Goal: Task Accomplishment & Management: Manage account settings

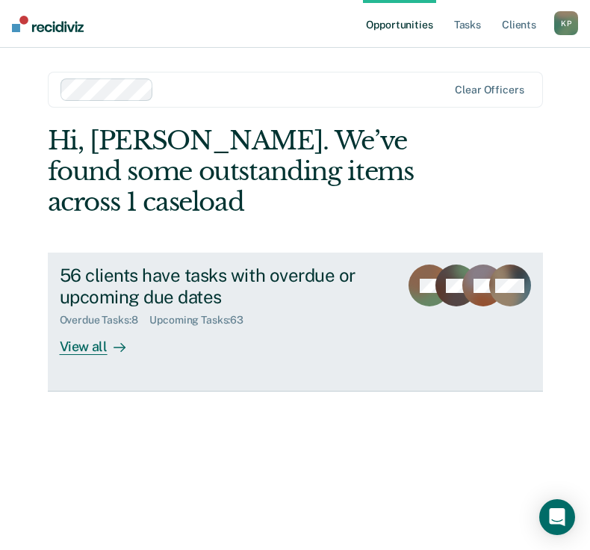
click at [110, 344] on div at bounding box center [117, 346] width 18 height 17
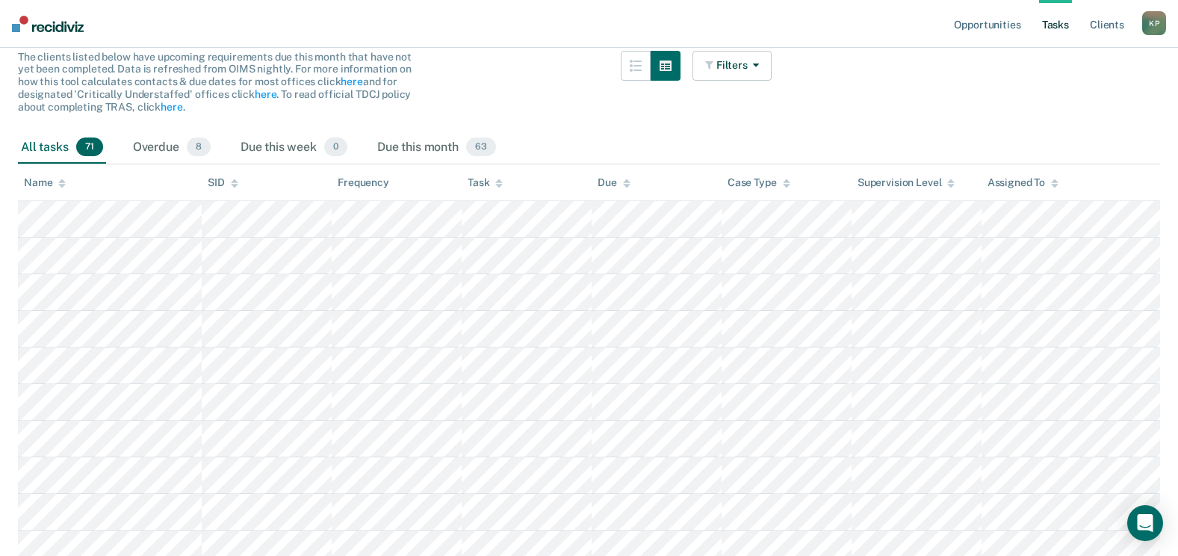
scroll to position [149, 0]
click at [498, 185] on icon at bounding box center [498, 185] width 7 height 4
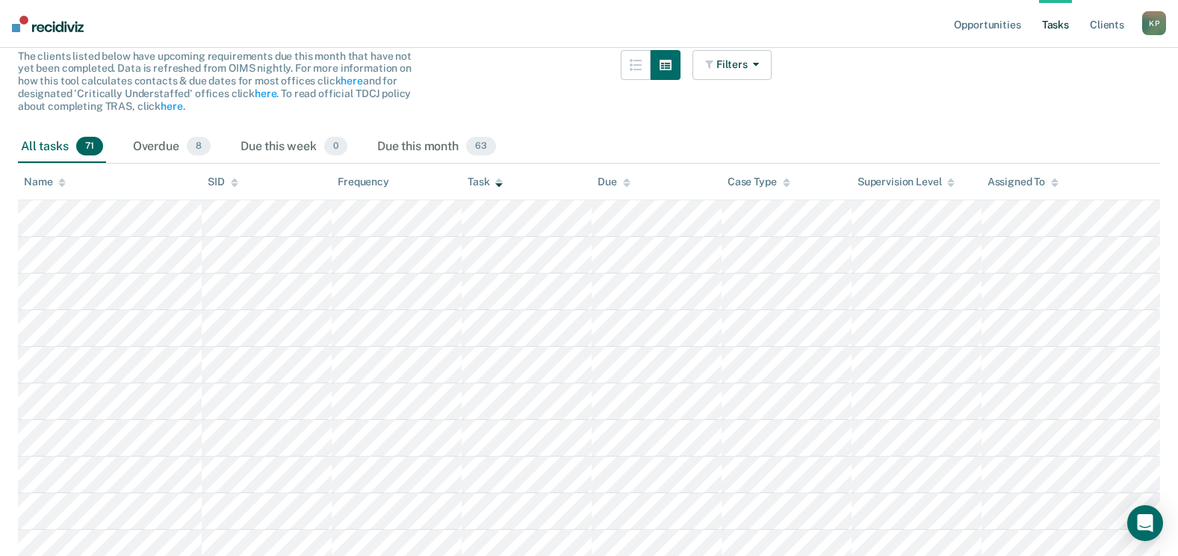
click at [498, 185] on icon at bounding box center [498, 185] width 7 height 4
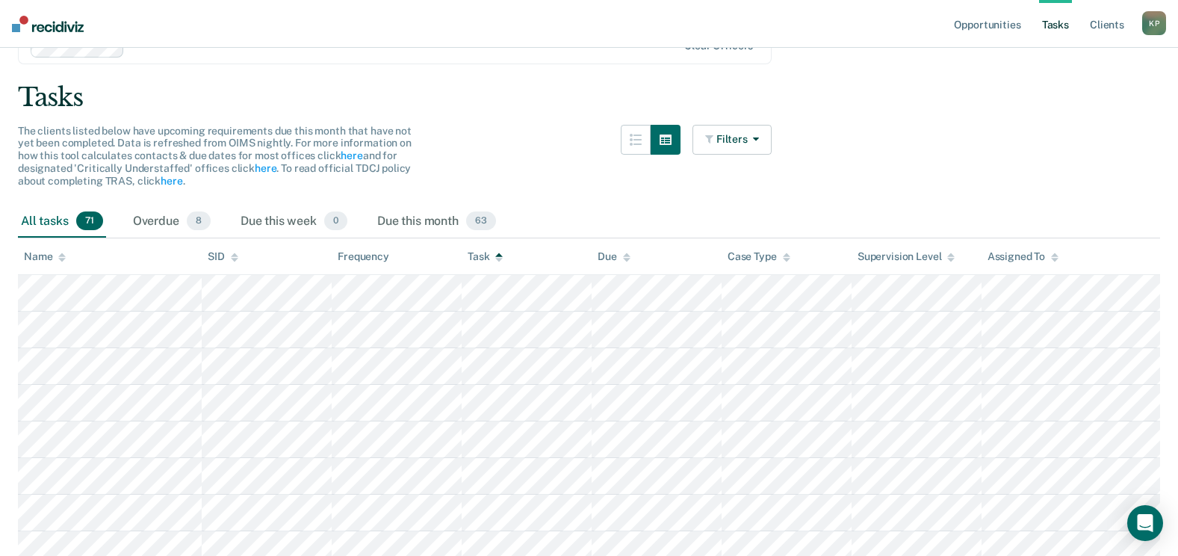
scroll to position [0, 0]
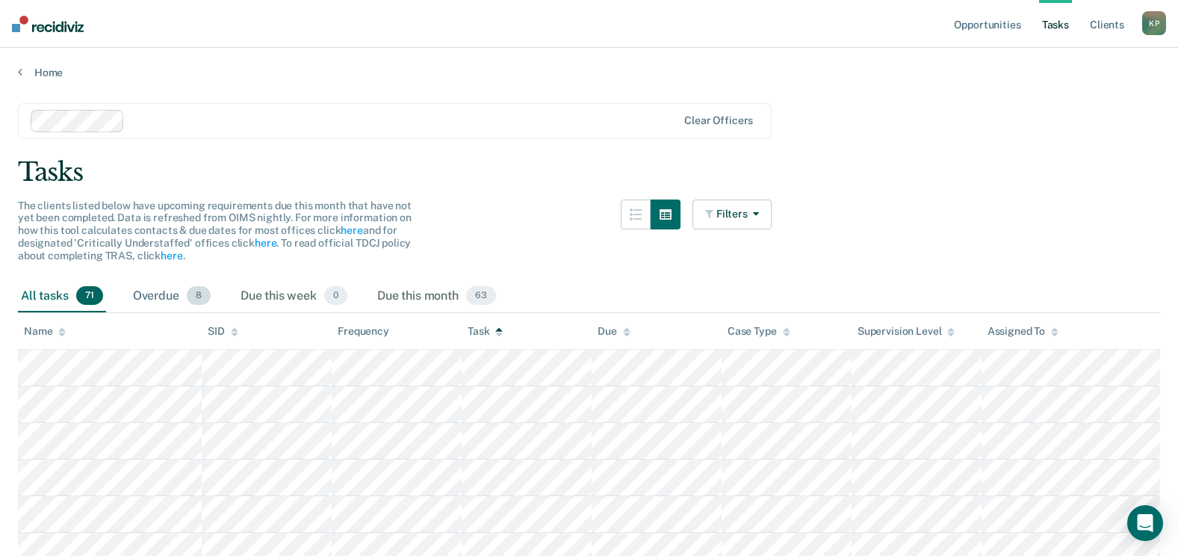
click at [151, 296] on div "Overdue 8" at bounding box center [172, 296] width 84 height 33
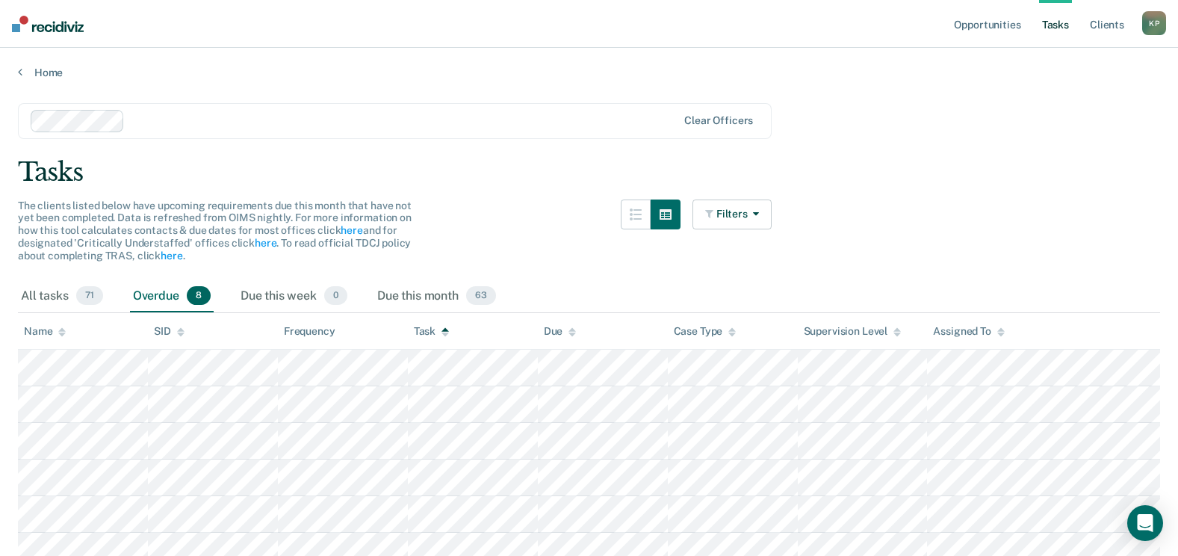
scroll to position [146, 0]
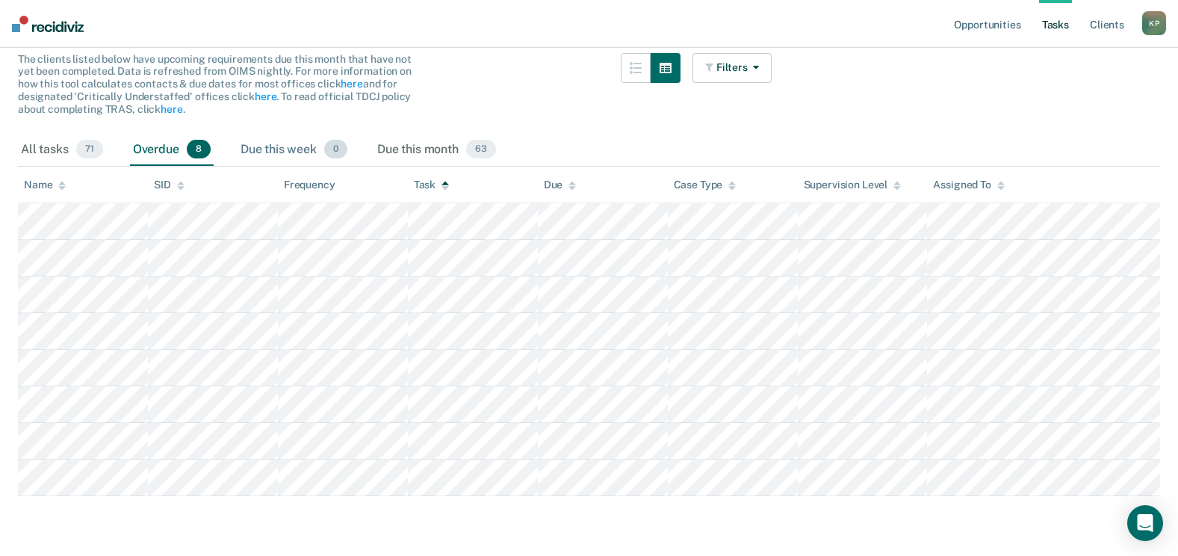
click at [276, 143] on div "Due this week 0" at bounding box center [294, 150] width 113 height 33
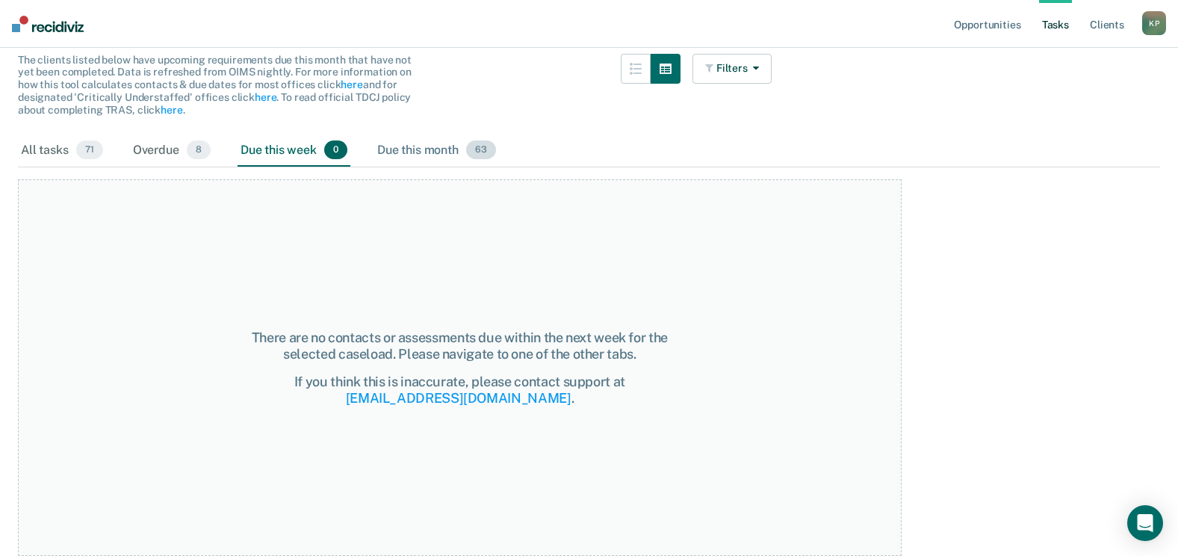
click at [400, 152] on div "Due this month 63" at bounding box center [436, 150] width 125 height 33
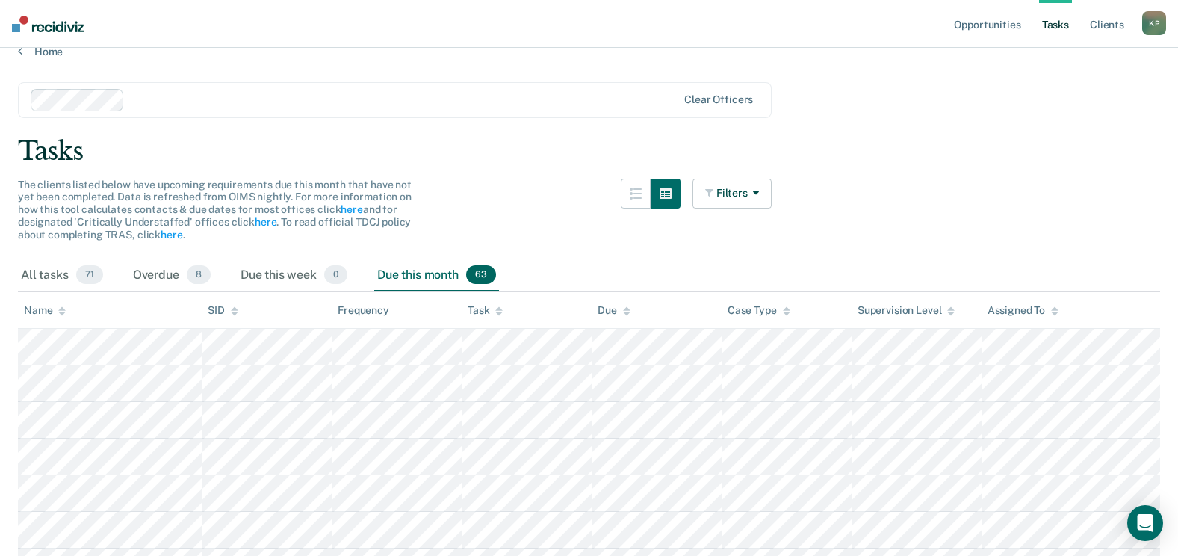
scroll to position [0, 0]
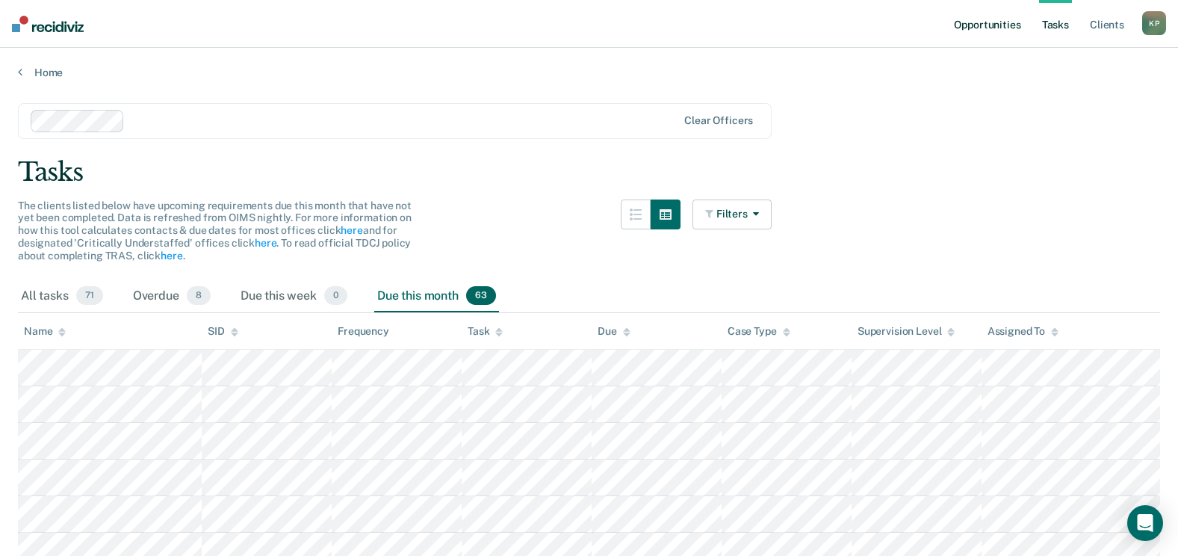
click at [589, 21] on link "Opportunities" at bounding box center [987, 24] width 72 height 48
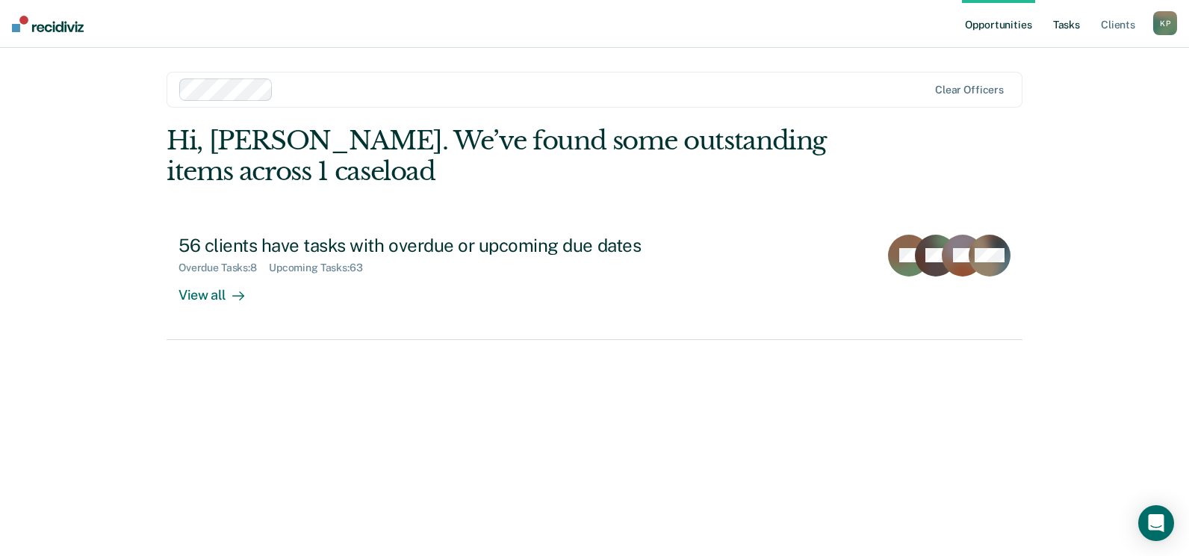
click at [589, 24] on link "Tasks" at bounding box center [1066, 24] width 33 height 48
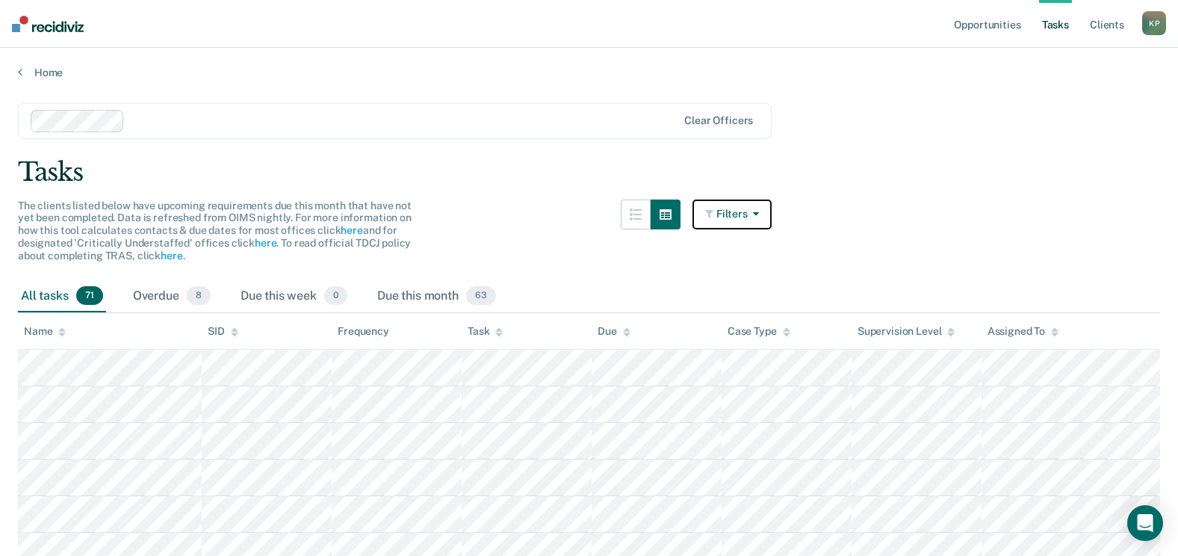
click at [589, 211] on icon "button" at bounding box center [753, 213] width 12 height 10
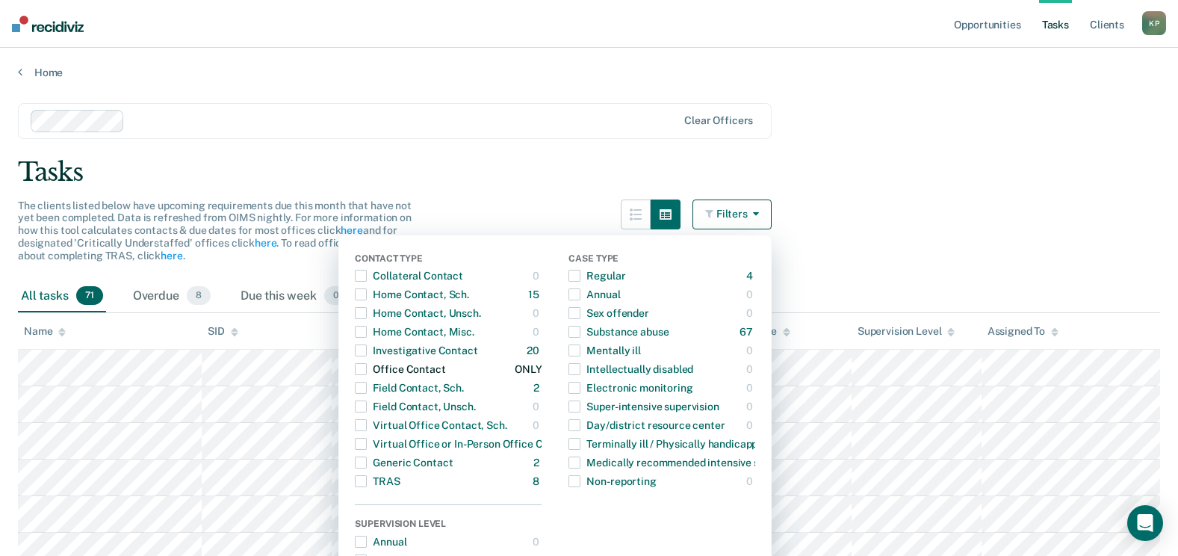
click at [365, 368] on span "button" at bounding box center [361, 369] width 12 height 12
click at [589, 185] on div "Tasks" at bounding box center [589, 172] width 1142 height 31
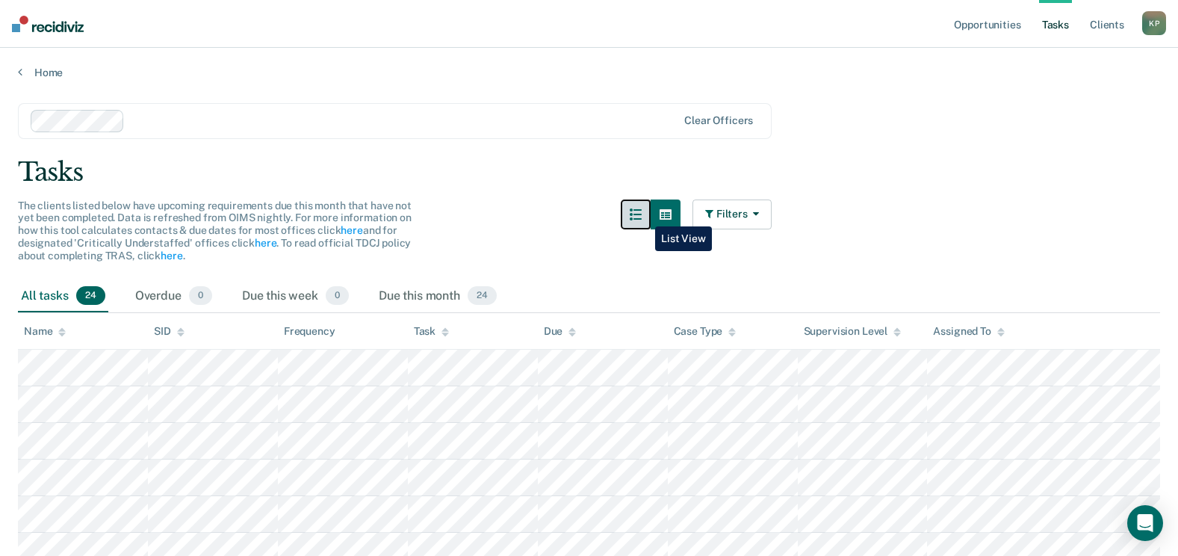
click at [589, 215] on icon "button" at bounding box center [636, 214] width 12 height 12
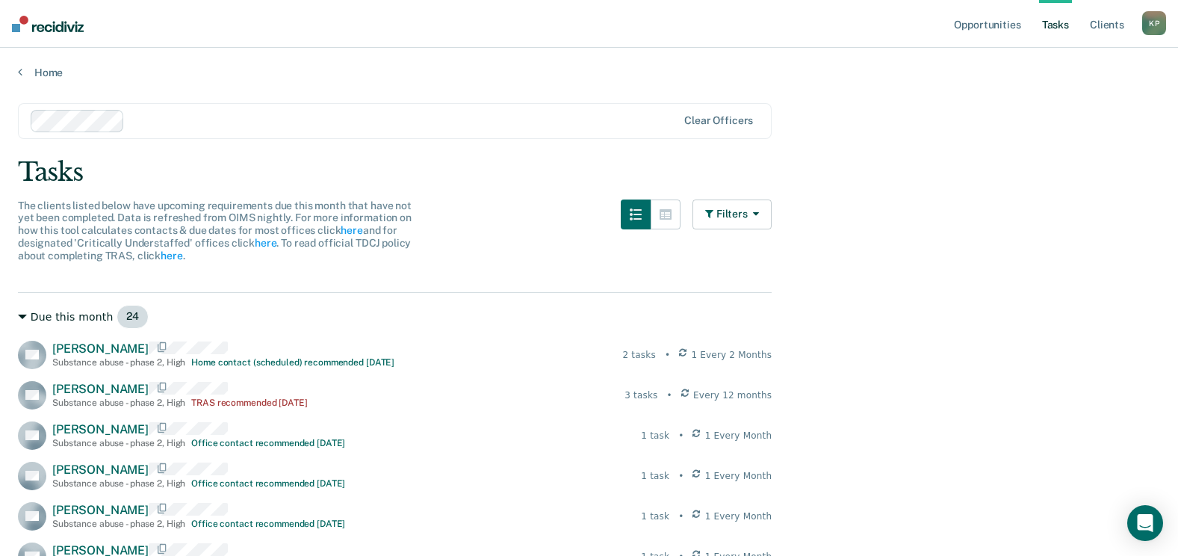
click at [19, 320] on icon at bounding box center [22, 316] width 9 height 9
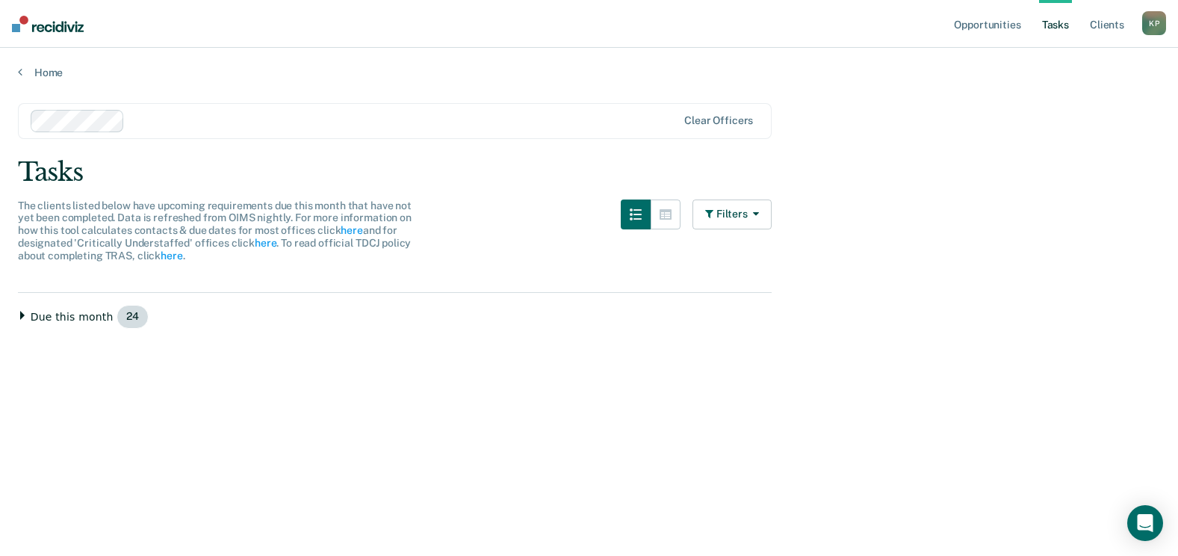
click at [21, 313] on icon at bounding box center [22, 315] width 4 height 9
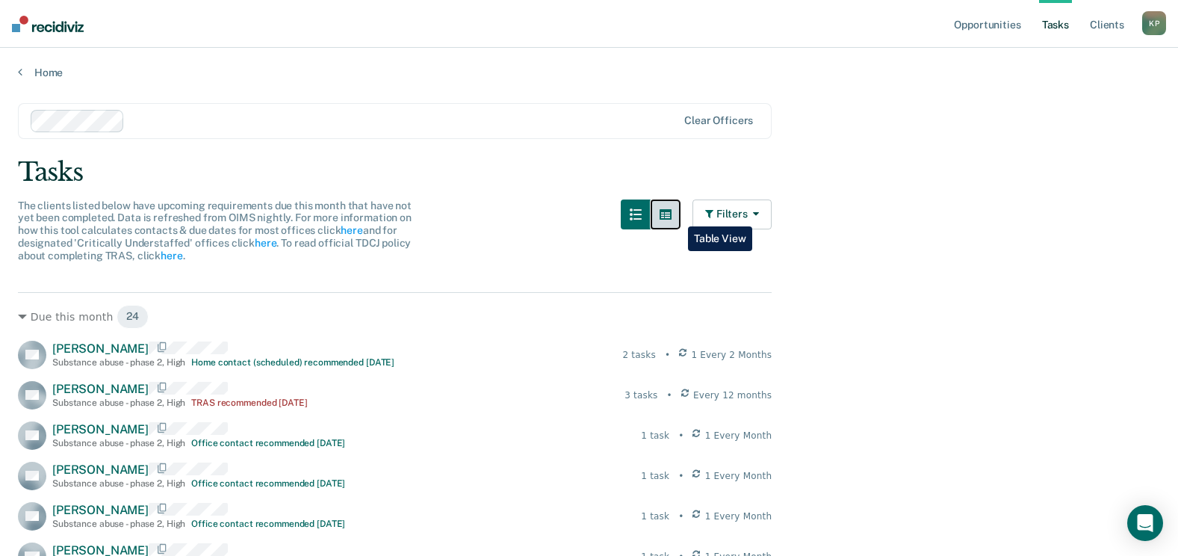
click at [589, 215] on icon "button" at bounding box center [666, 214] width 12 height 12
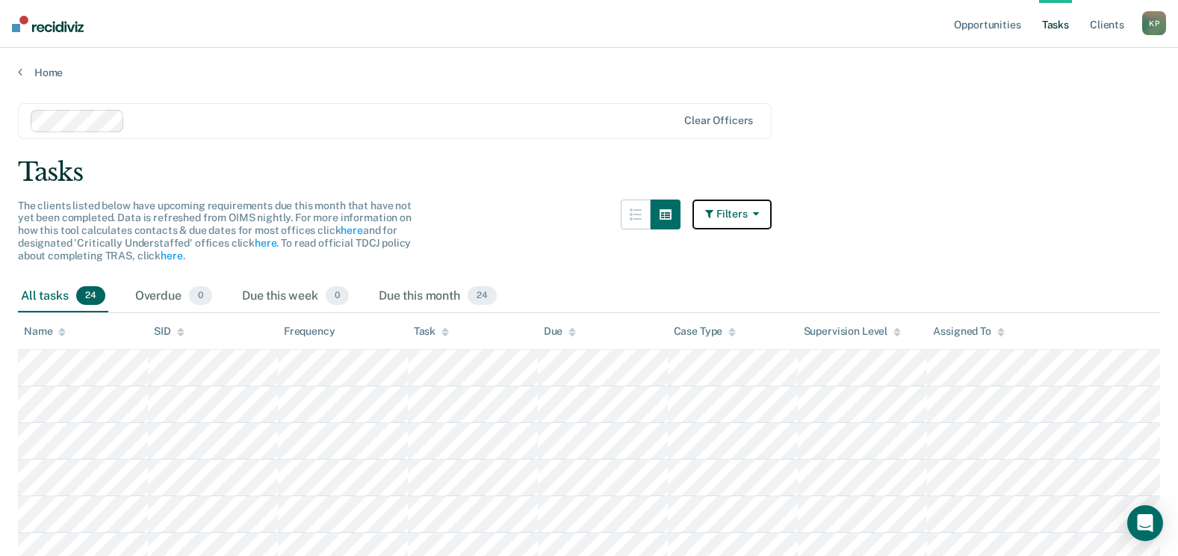
click at [589, 211] on button "Filters" at bounding box center [731, 214] width 79 height 30
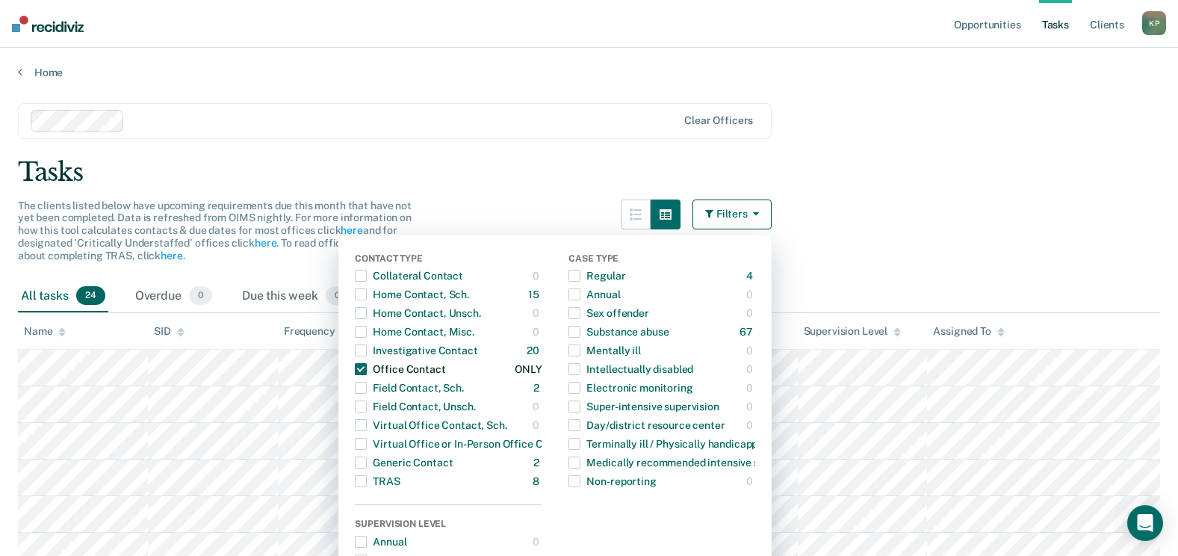
click at [367, 366] on span "button" at bounding box center [361, 369] width 12 height 12
click at [580, 332] on span "button" at bounding box center [574, 332] width 12 height 12
click at [580, 330] on span "button" at bounding box center [574, 332] width 12 height 12
click at [580, 277] on span "button" at bounding box center [574, 276] width 12 height 12
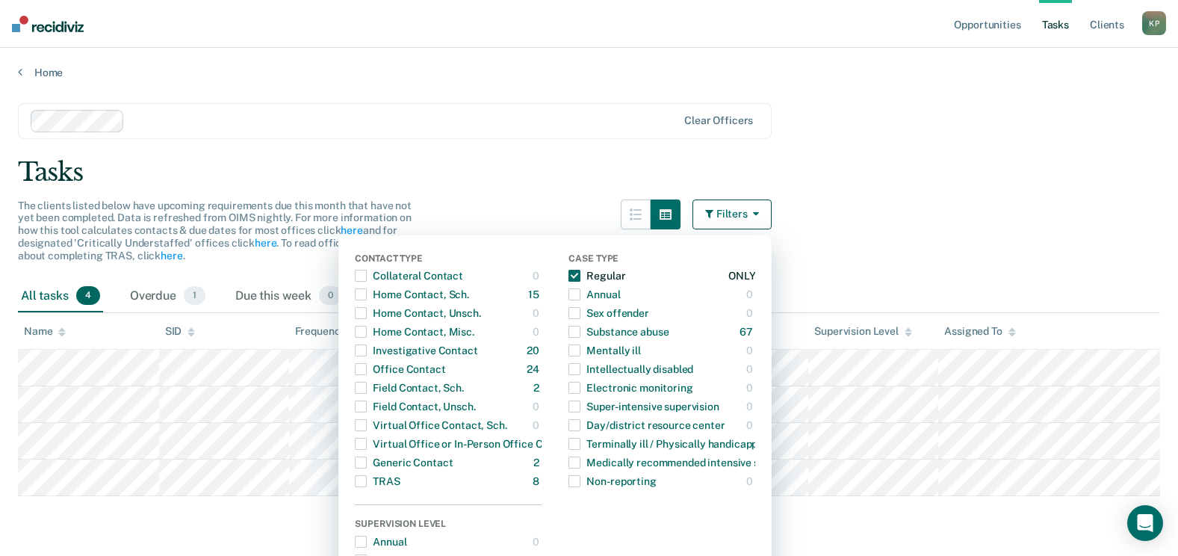
click at [580, 277] on span "button" at bounding box center [574, 276] width 12 height 12
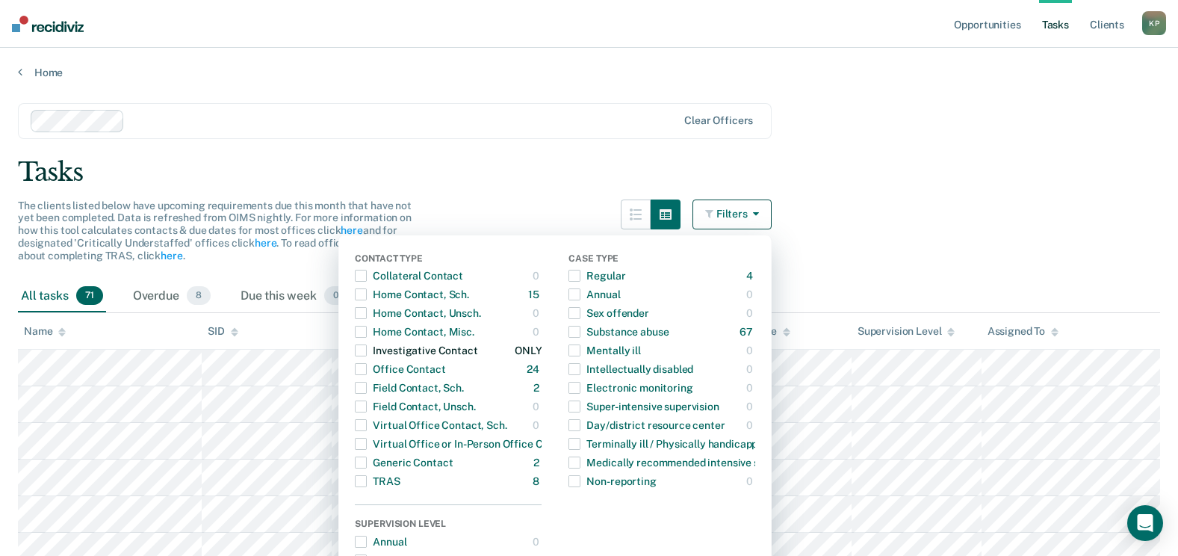
click at [365, 349] on span "button" at bounding box center [361, 350] width 12 height 12
click at [367, 350] on span "button" at bounding box center [361, 350] width 12 height 12
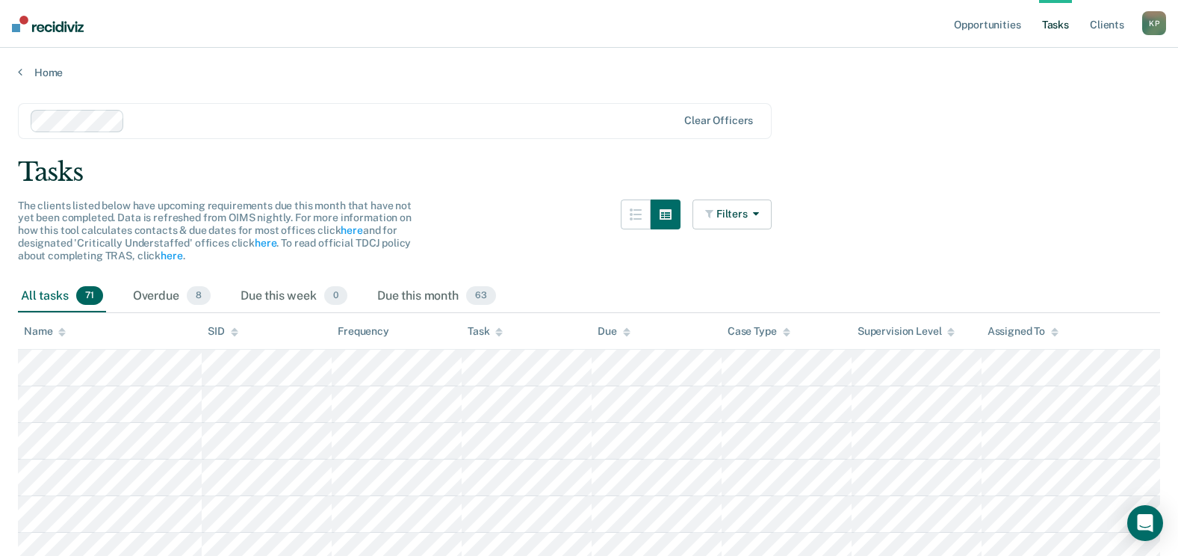
click at [589, 48] on div "Home" at bounding box center [589, 63] width 1178 height 31
click at [60, 334] on icon at bounding box center [61, 334] width 7 height 4
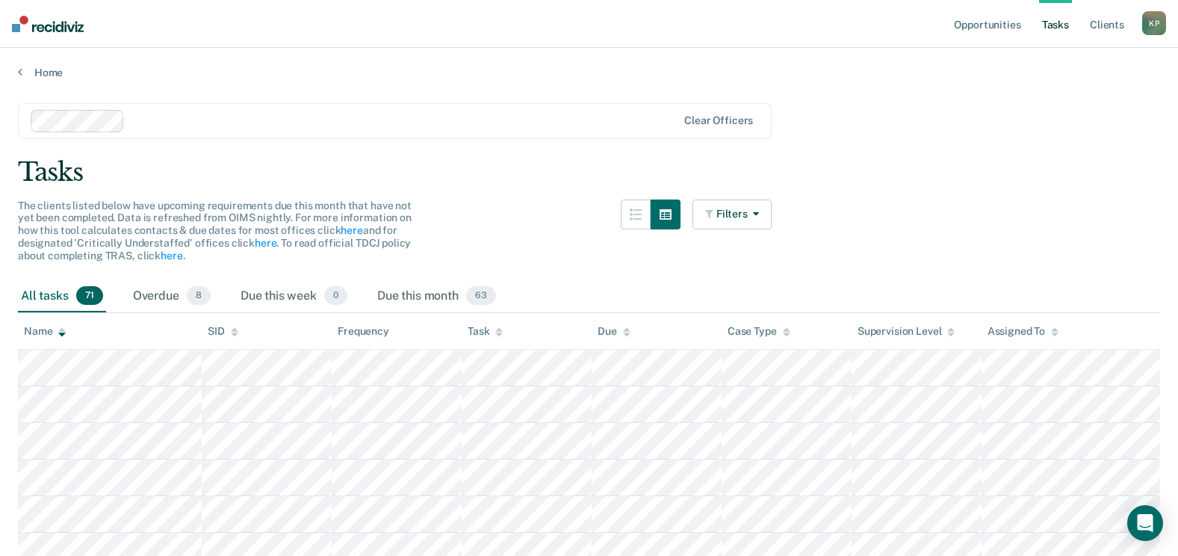
click at [61, 327] on icon at bounding box center [61, 332] width 7 height 10
click at [589, 211] on button "Filters" at bounding box center [731, 214] width 79 height 30
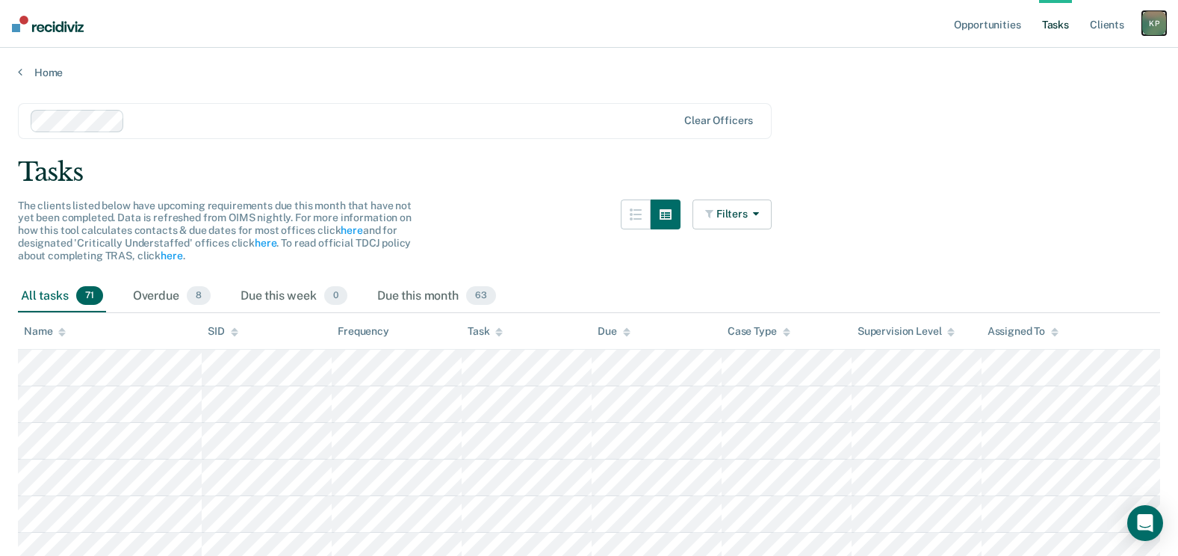
click at [589, 26] on div "K P" at bounding box center [1154, 23] width 24 height 24
click at [589, 61] on link "Profile" at bounding box center [1094, 61] width 120 height 13
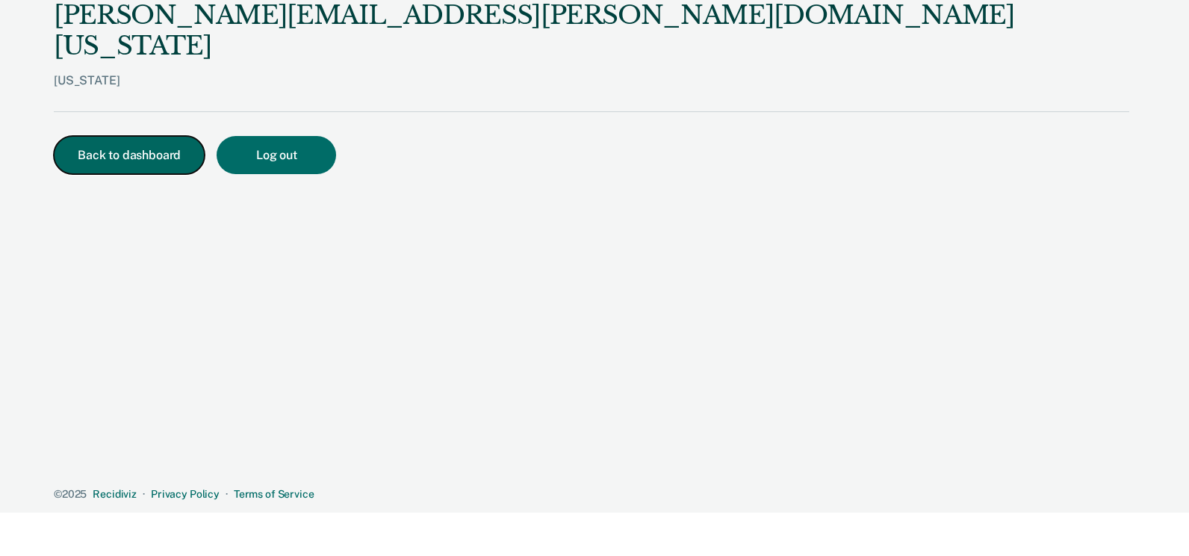
click at [94, 136] on button "Back to dashboard" at bounding box center [129, 155] width 151 height 38
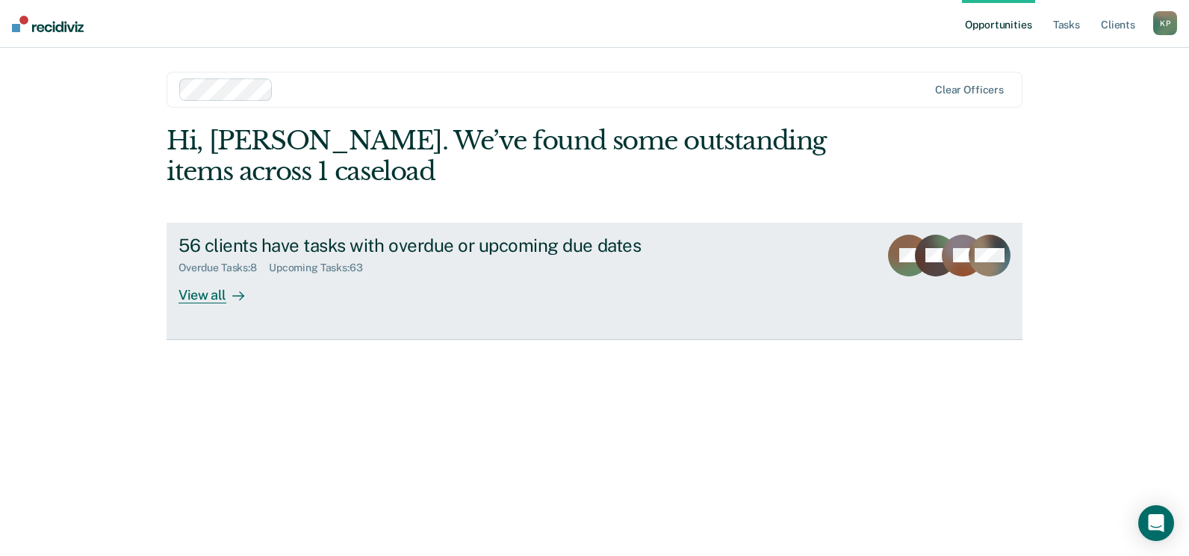
click at [589, 288] on link "56 clients have tasks with overdue or upcoming due dates Overdue Tasks : 8 Upco…" at bounding box center [595, 281] width 856 height 117
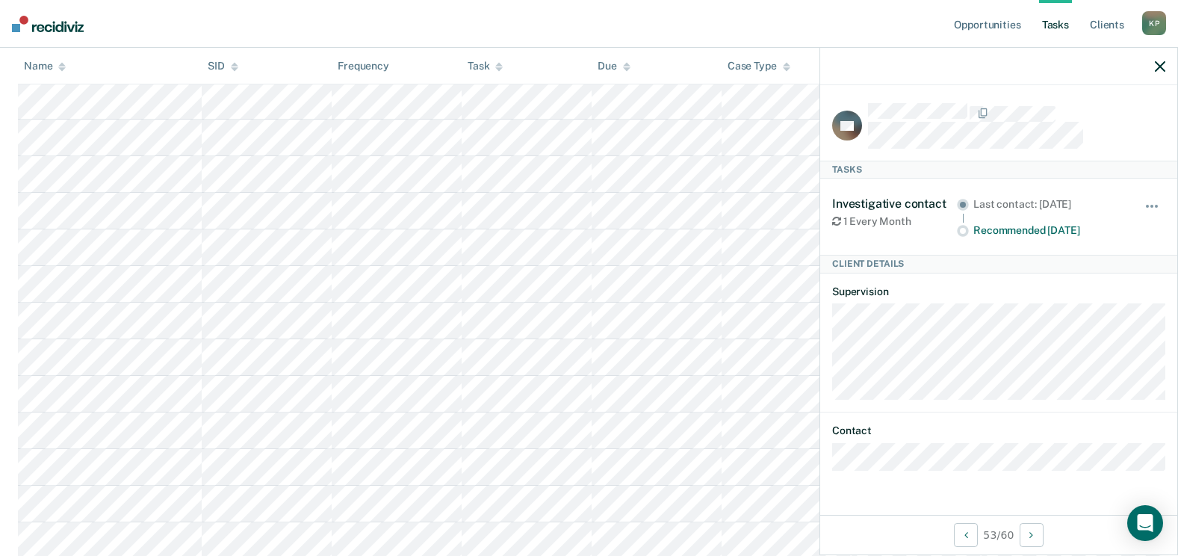
scroll to position [1033, 0]
click at [589, 13] on nav "Opportunities Tasks Client s [PERSON_NAME] [PERSON_NAME] Profile How it works L…" at bounding box center [589, 24] width 1178 height 48
drag, startPoint x: 1159, startPoint y: 69, endPoint x: 1179, endPoint y: 112, distance: 47.5
click at [589, 69] on icon "button" at bounding box center [1160, 66] width 10 height 10
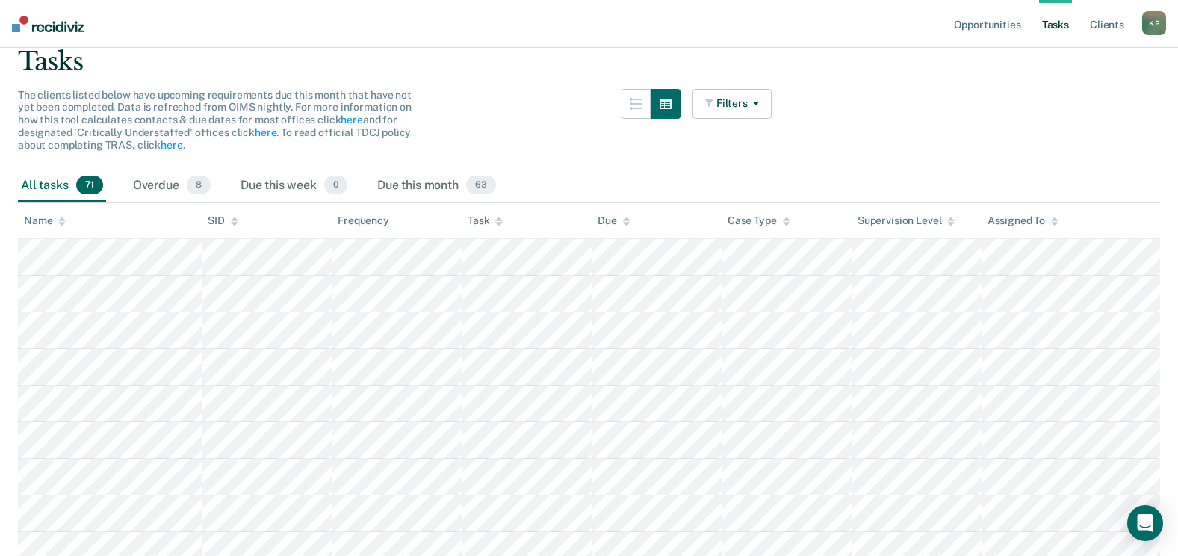
scroll to position [0, 0]
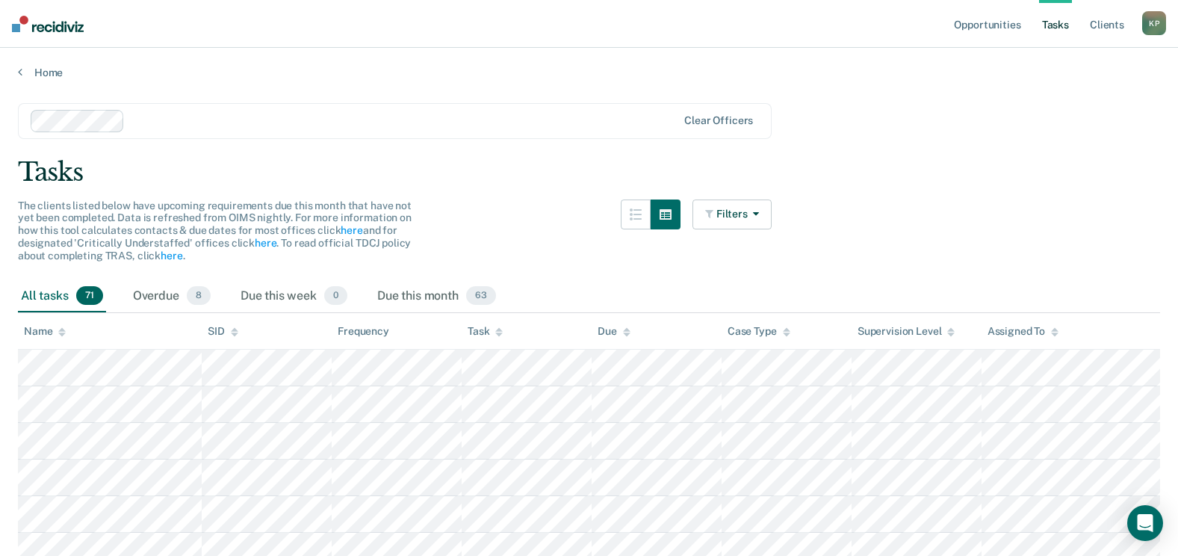
click at [385, 125] on div at bounding box center [404, 120] width 547 height 17
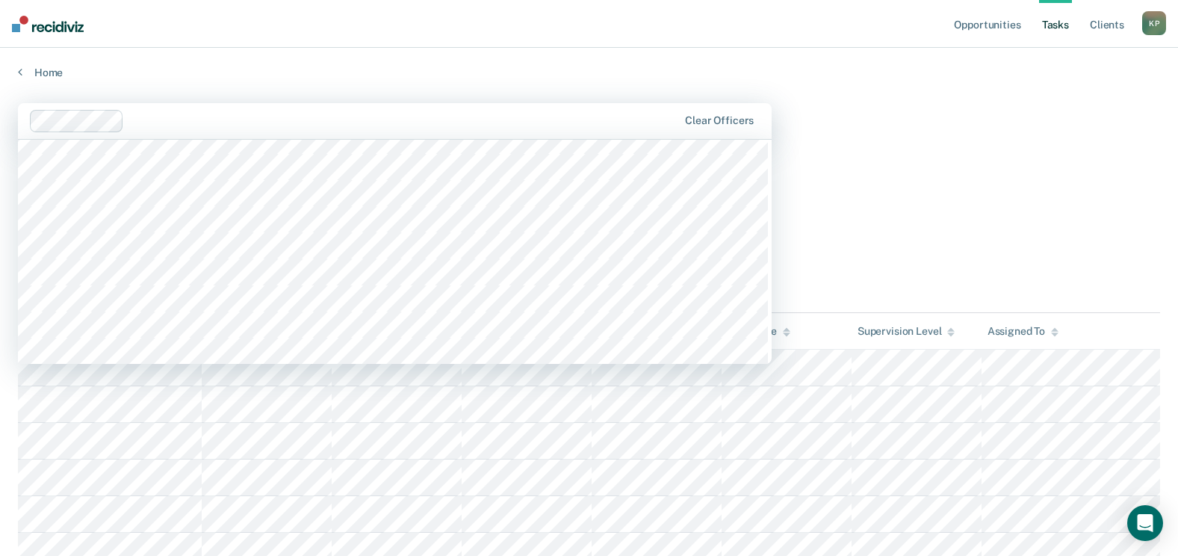
scroll to position [3436, 0]
click at [187, 123] on div at bounding box center [404, 120] width 548 height 17
type input "[PERSON_NAME]"
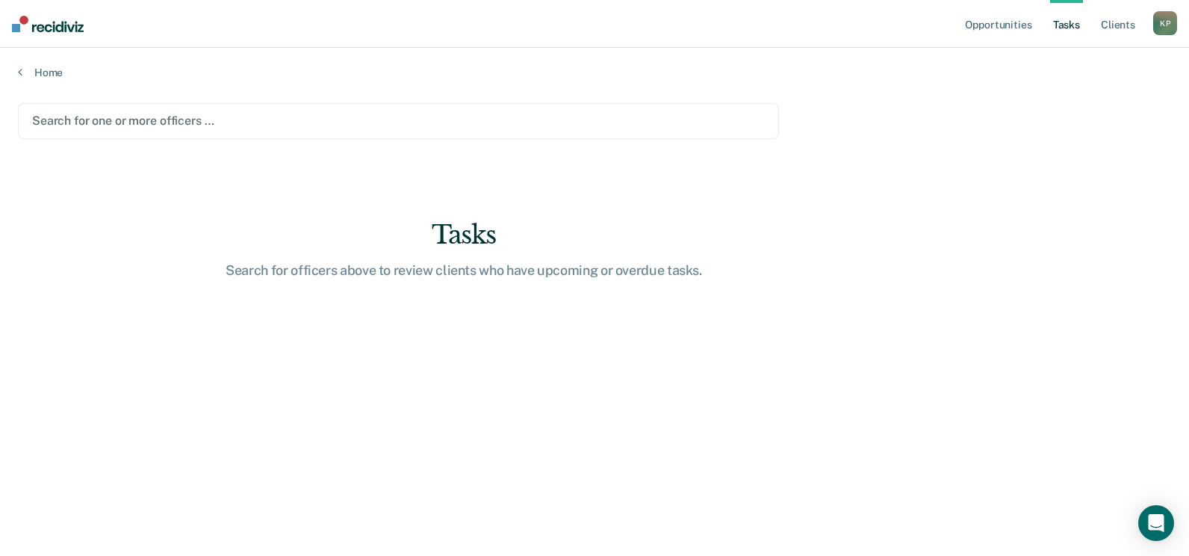
click at [119, 114] on div at bounding box center [398, 120] width 733 height 17
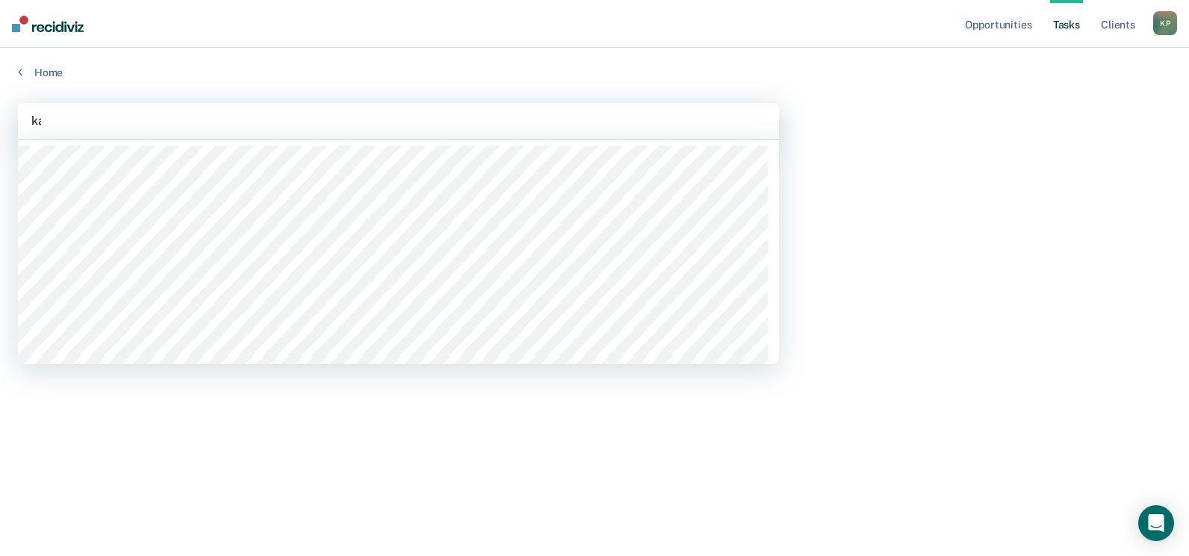
type input "[PERSON_NAME]"
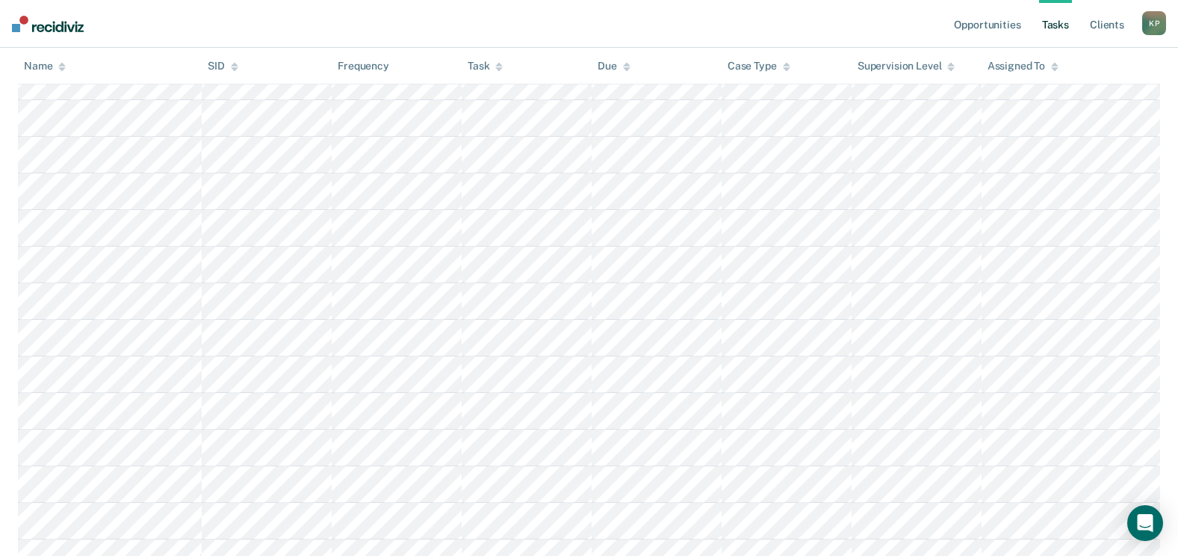
scroll to position [1930, 0]
click at [589, 68] on icon at bounding box center [950, 69] width 7 height 4
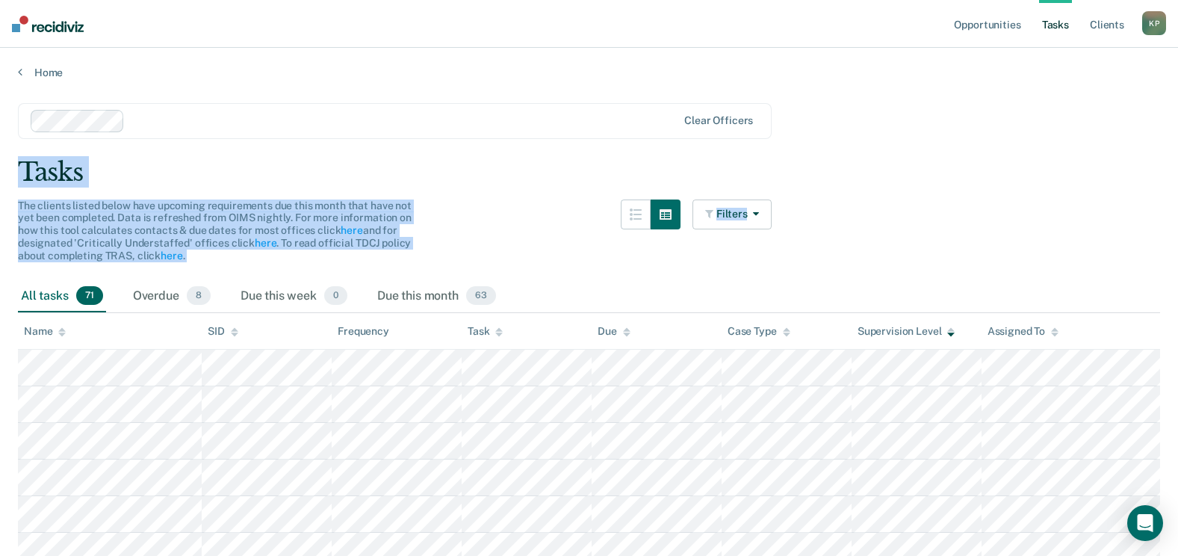
drag, startPoint x: 1176, startPoint y: 83, endPoint x: 1191, endPoint y: 211, distance: 128.7
click at [589, 211] on html "Looks like you’re using Internet Explorer 11. For faster loading and a better e…" at bounding box center [589, 278] width 1178 height 556
drag, startPoint x: 1191, startPoint y: 211, endPoint x: 1113, endPoint y: 84, distance: 148.6
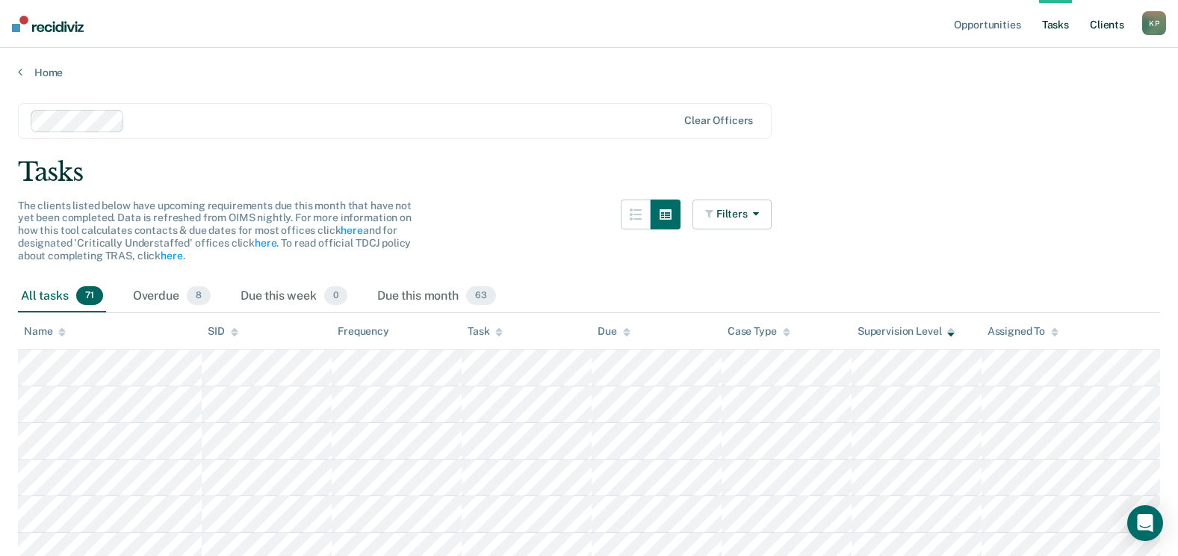
click at [589, 31] on link "Client s" at bounding box center [1107, 24] width 40 height 48
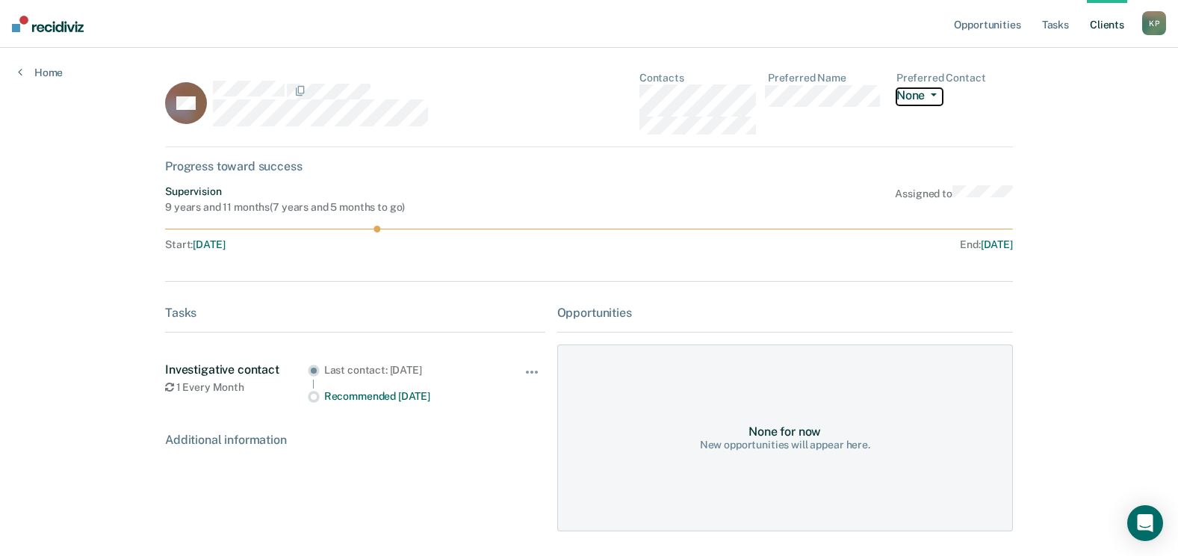
click at [589, 97] on button "None" at bounding box center [919, 96] width 46 height 17
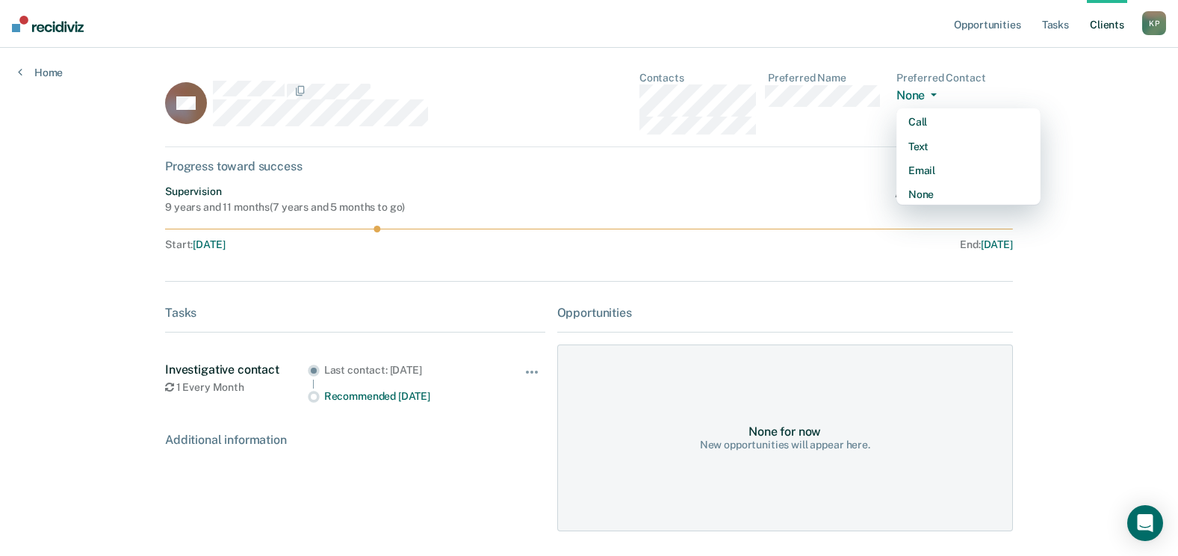
click at [589, 291] on div "Opportunities Tasks Client s [PERSON_NAME] [PERSON_NAME] Profile How it works L…" at bounding box center [589, 304] width 1178 height 609
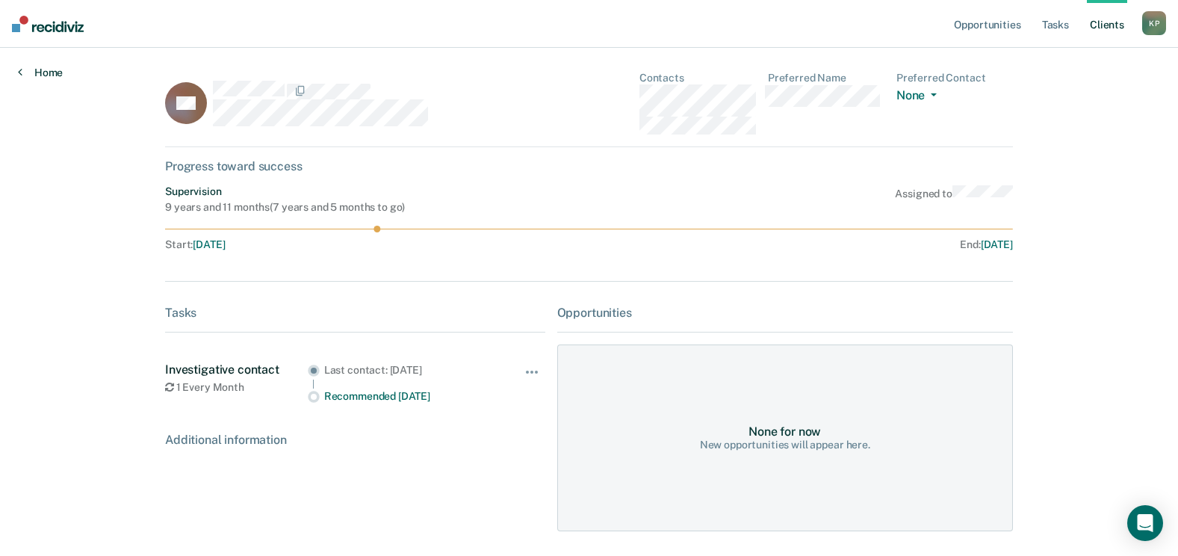
click at [40, 78] on link "Home" at bounding box center [40, 72] width 45 height 13
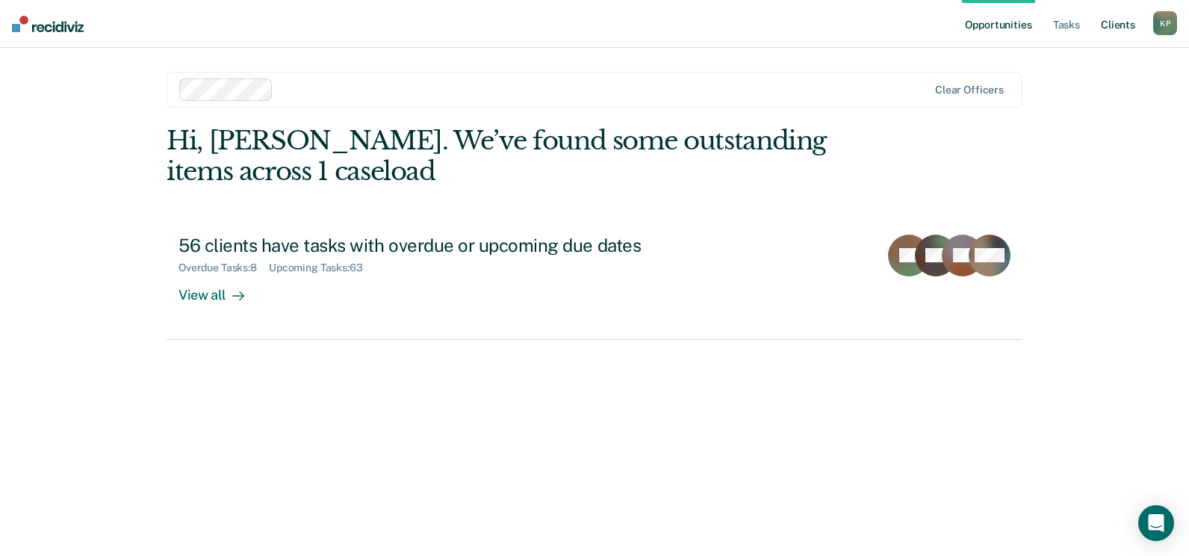
click at [589, 31] on link "Client s" at bounding box center [1118, 24] width 40 height 48
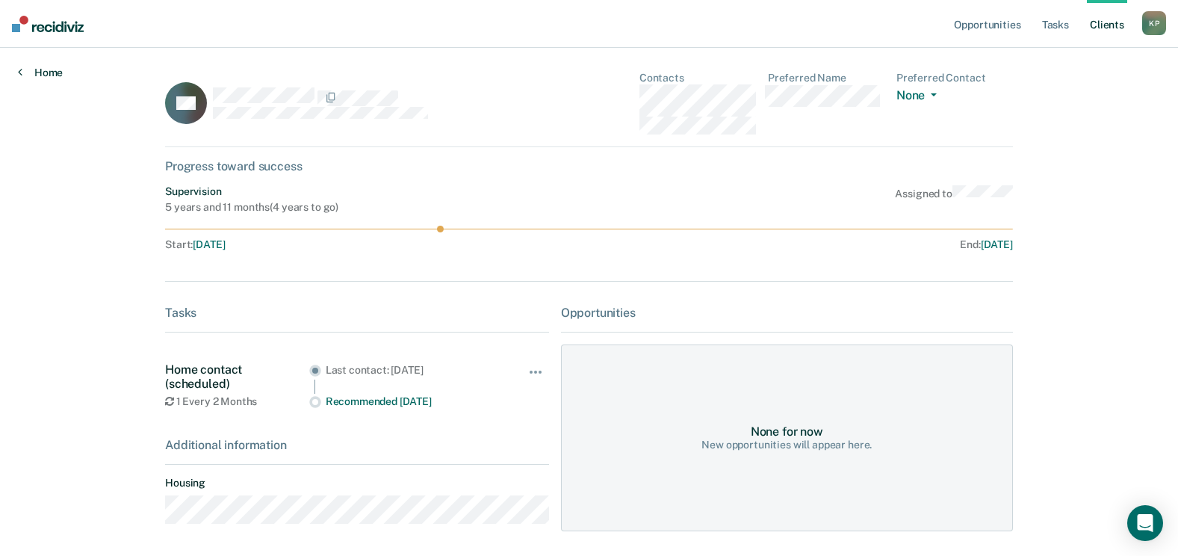
click at [50, 68] on link "Home" at bounding box center [40, 72] width 45 height 13
